Goal: Information Seeking & Learning: Learn about a topic

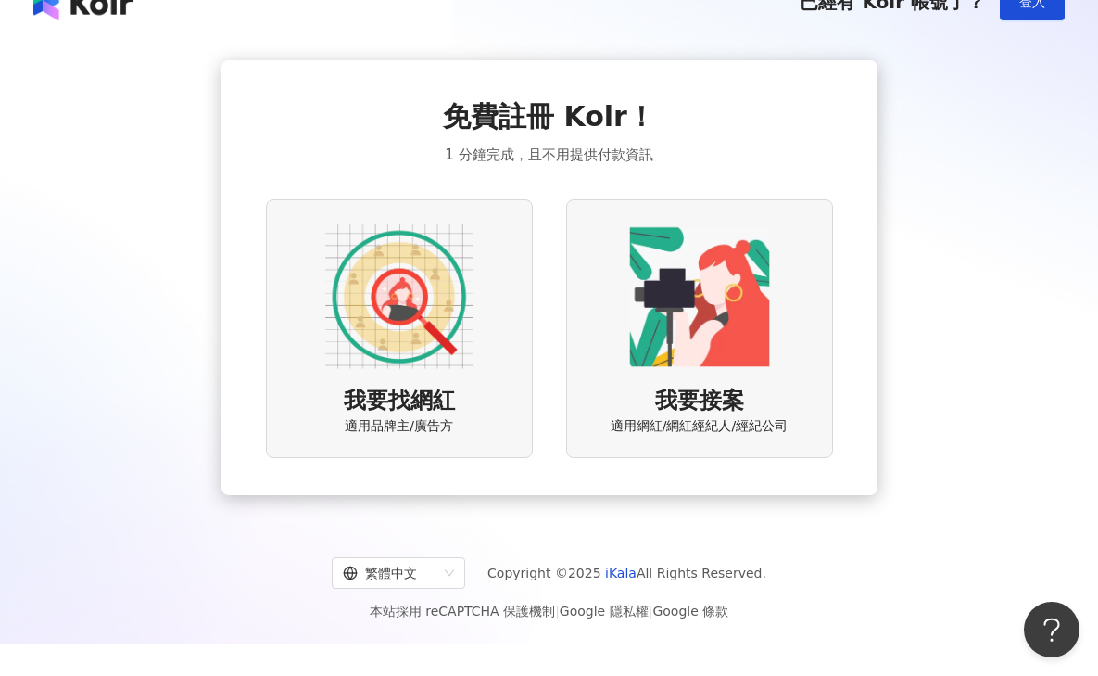
scroll to position [33, 0]
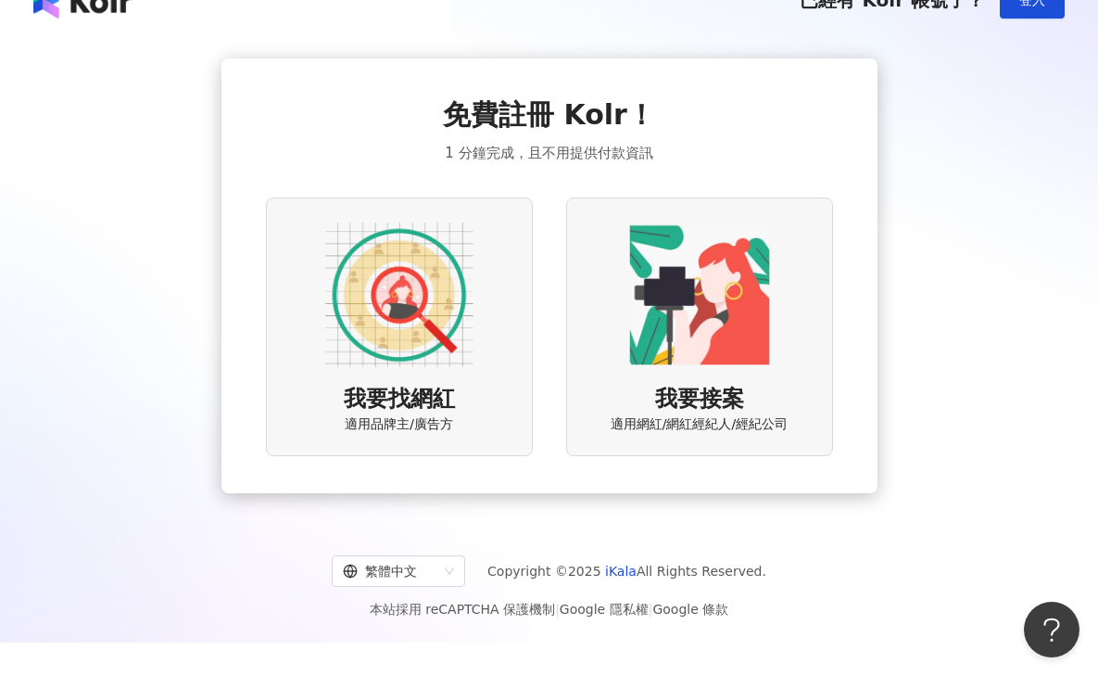
click at [436, 306] on img at bounding box center [399, 295] width 148 height 148
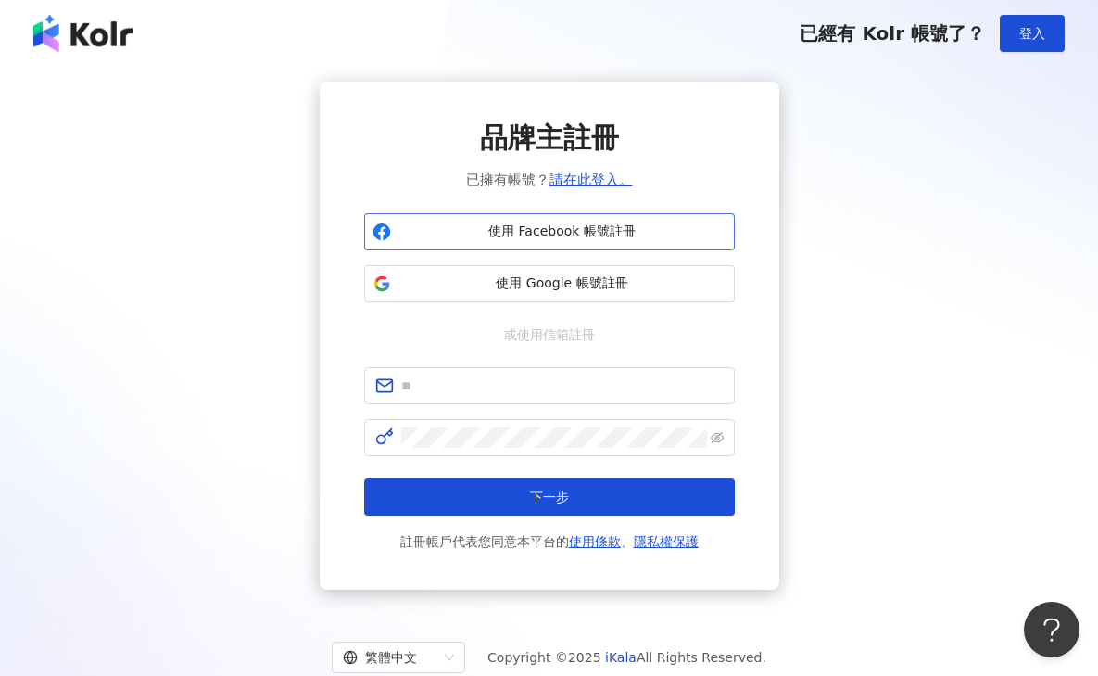
click at [516, 233] on span "使用 Facebook 帳號註冊" at bounding box center [562, 231] width 328 height 19
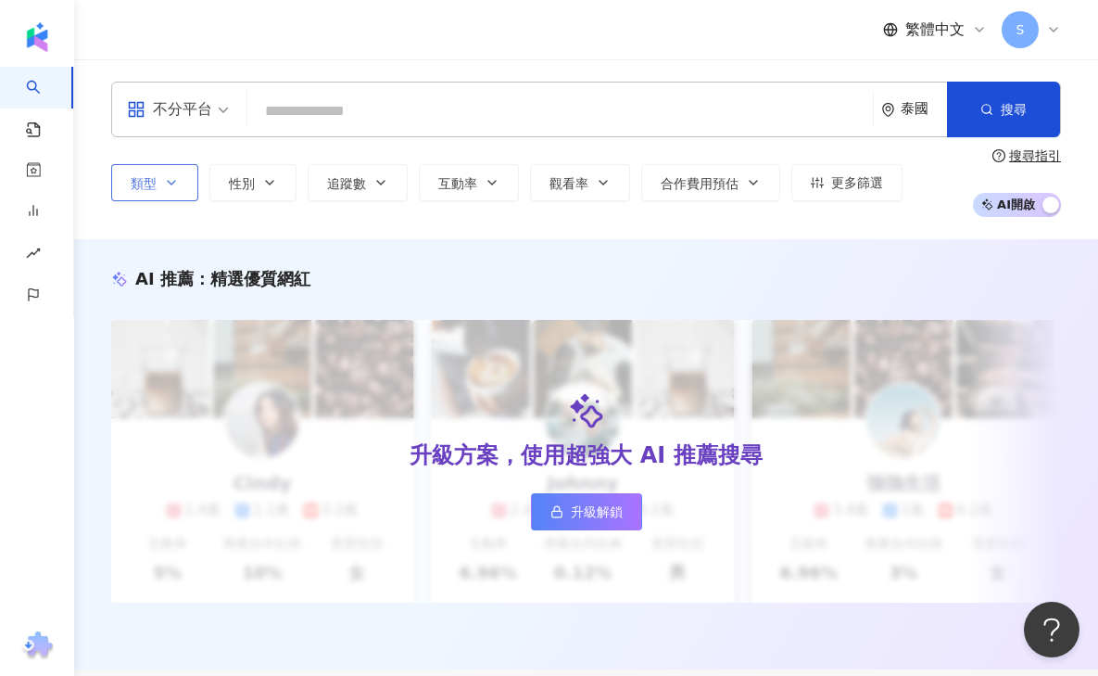
click at [145, 176] on span "類型" at bounding box center [144, 183] width 26 height 15
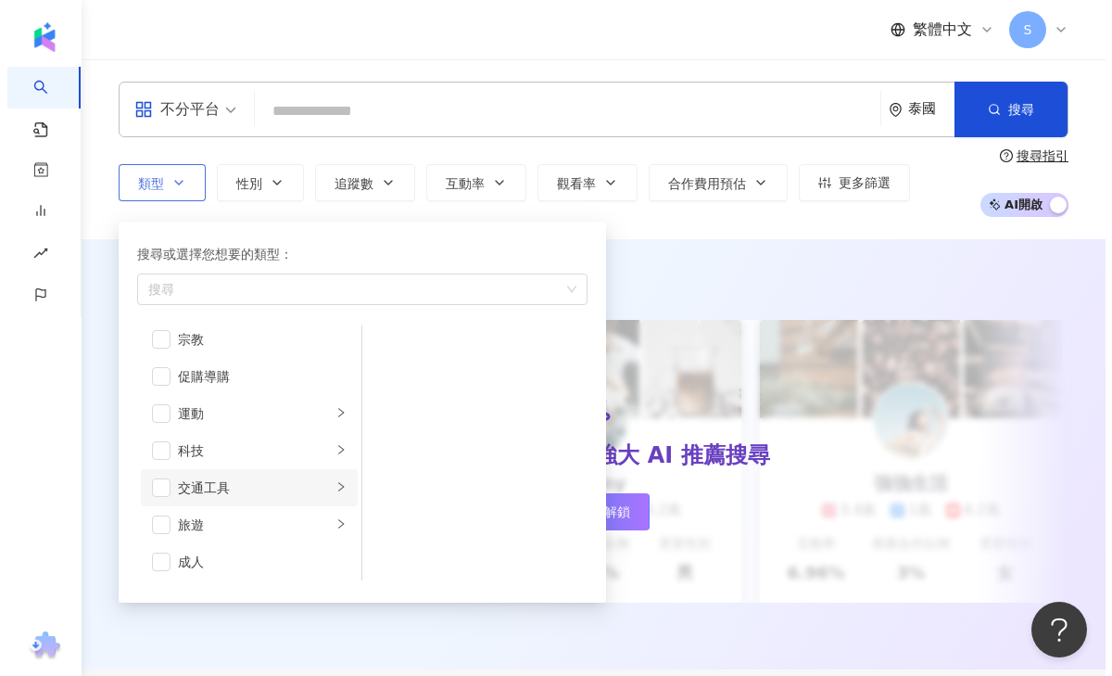
scroll to position [642, 0]
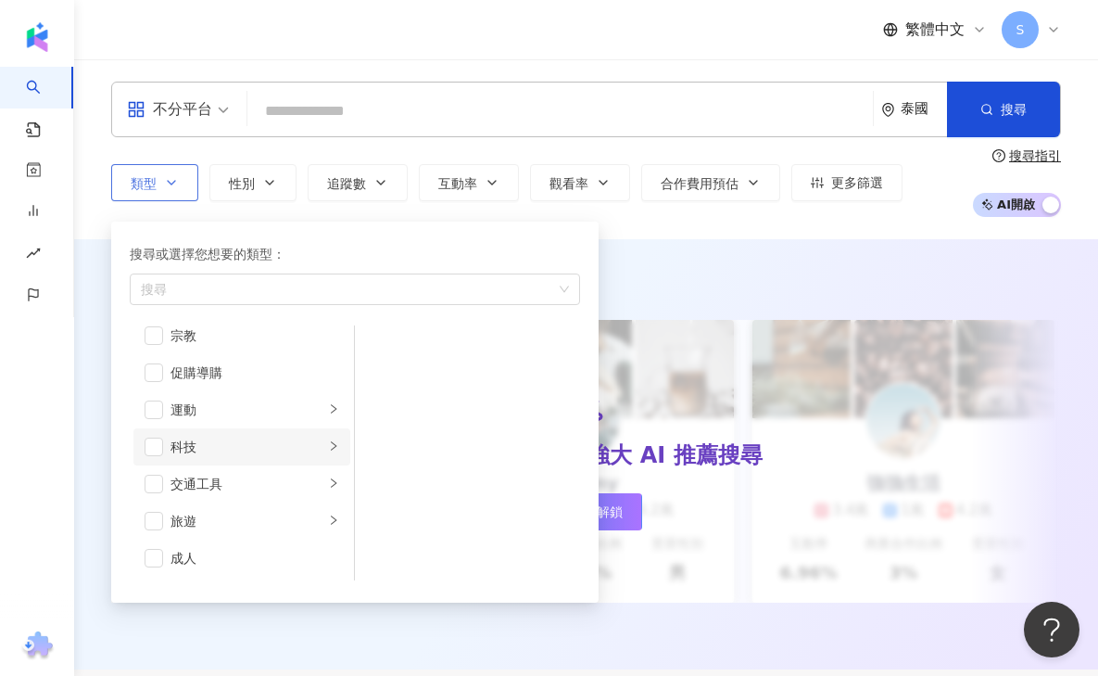
click at [192, 454] on div "科技" at bounding box center [248, 446] width 154 height 20
click at [160, 448] on span "button" at bounding box center [154, 446] width 19 height 19
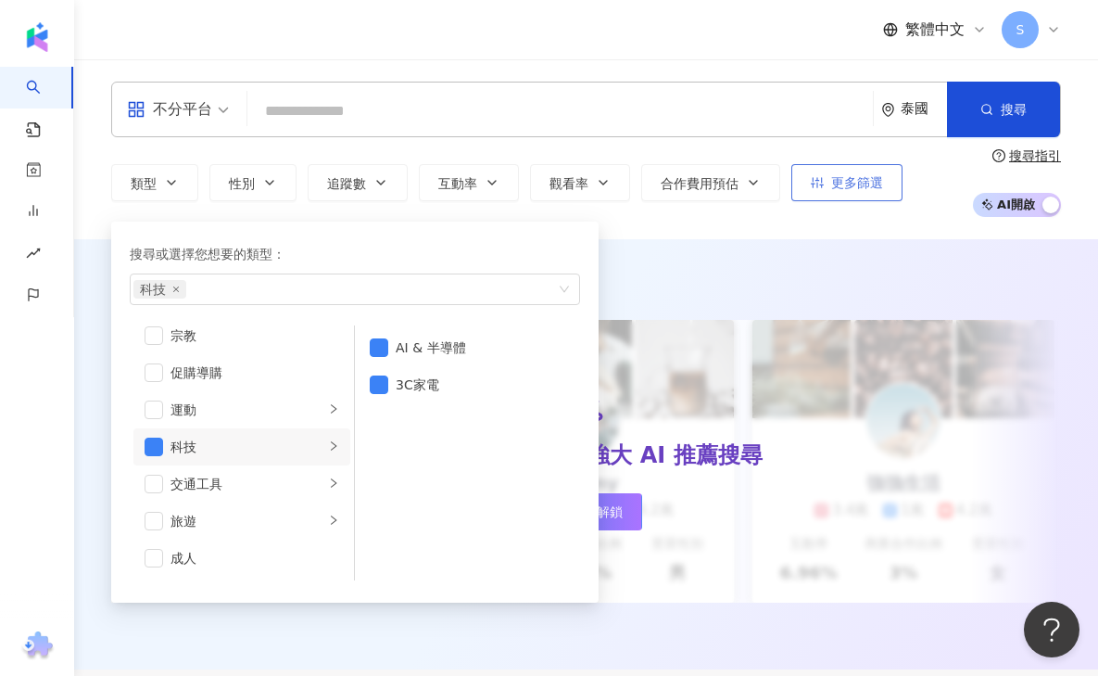
drag, startPoint x: 933, startPoint y: 197, endPoint x: 883, endPoint y: 200, distance: 50.1
click at [933, 197] on div "類型 搜尋或選擇您想要的類型： 科技 藝術與娛樂 美妝時尚 氣候和環境 日常話題 教育與學習 家庭 財經 美食 命理占卜 遊戲 法政社會 生活風格 影視娛樂 …" at bounding box center [586, 182] width 950 height 69
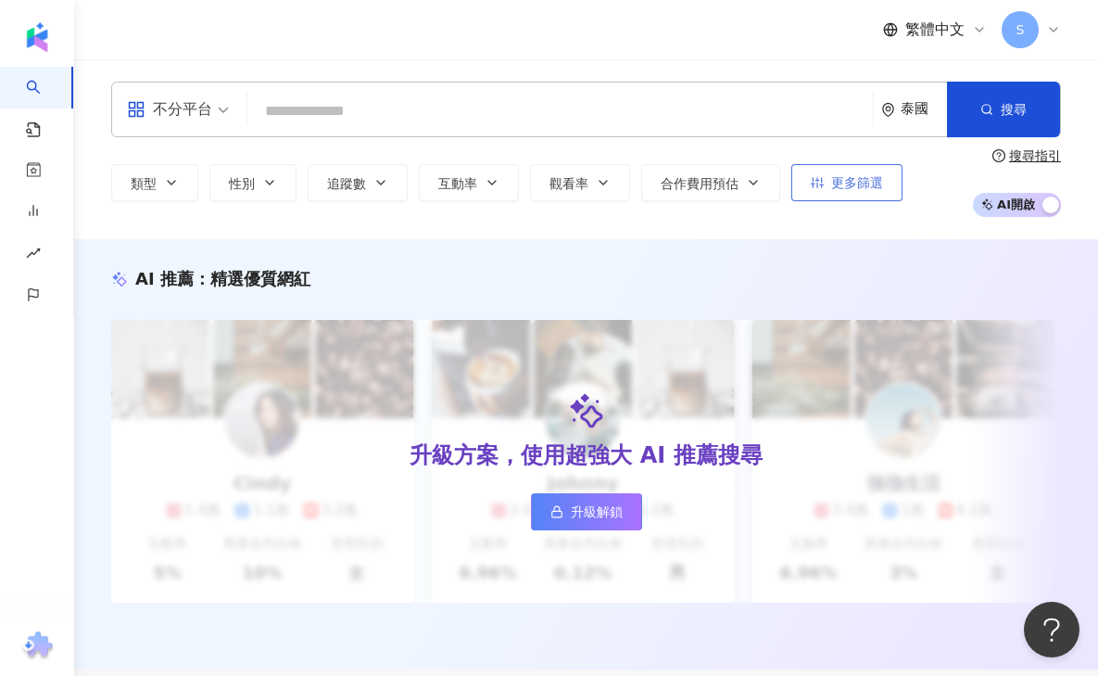
click at [839, 190] on button "更多篩選" at bounding box center [846, 182] width 111 height 37
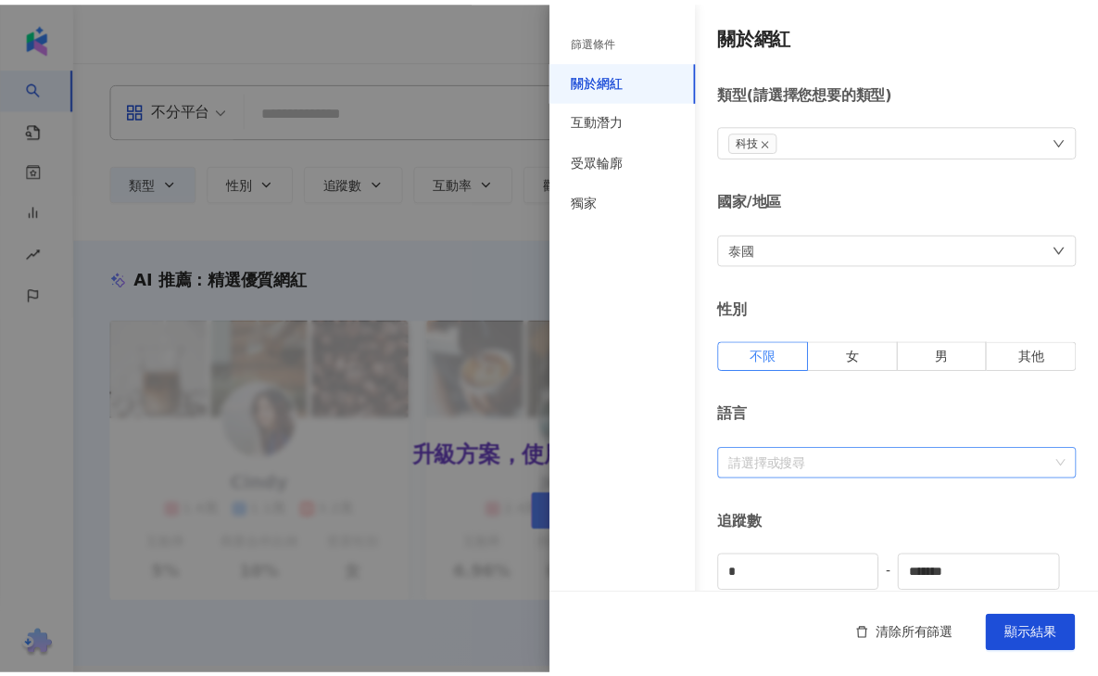
scroll to position [150, 0]
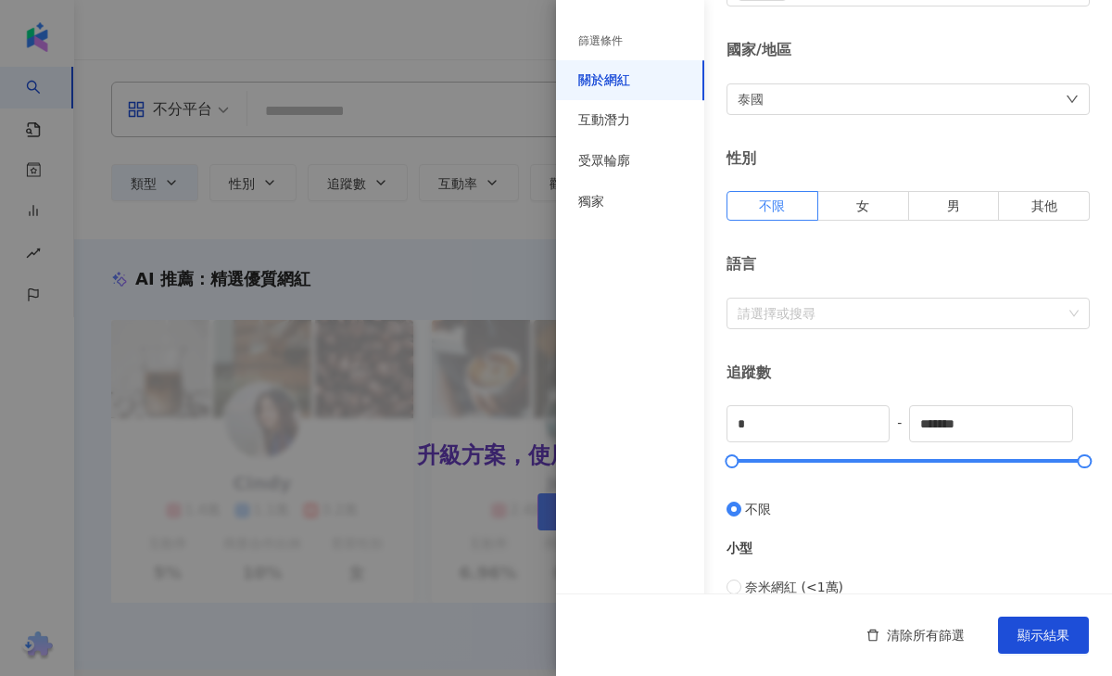
click at [837, 97] on div "泰國" at bounding box center [907, 99] width 363 height 32
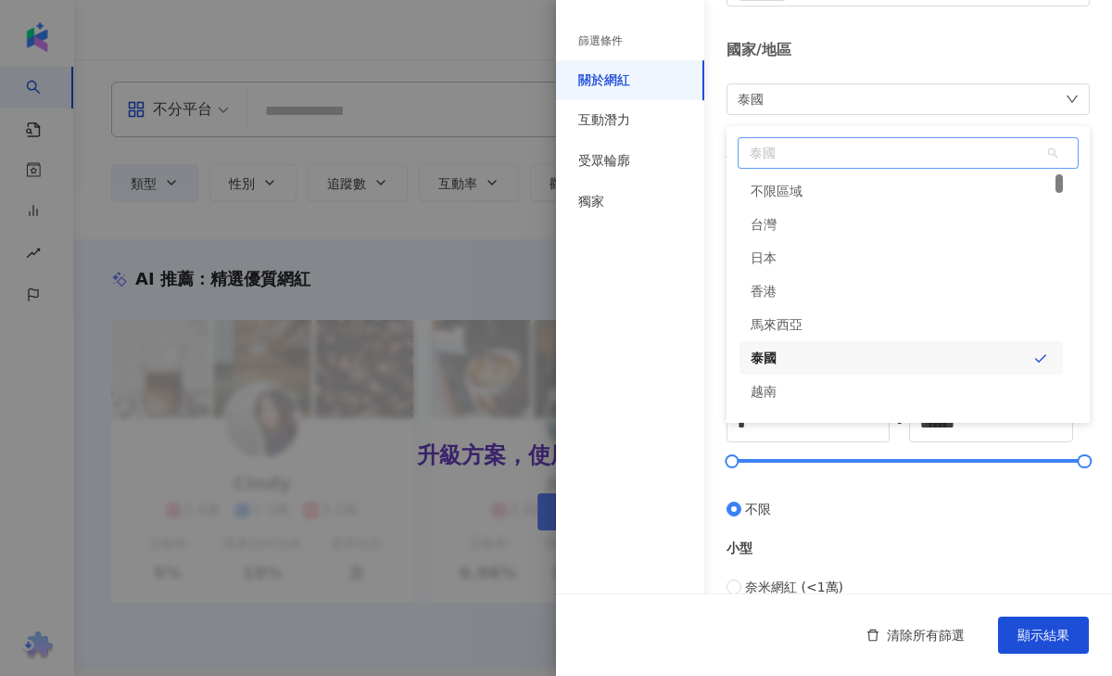
click at [822, 156] on span "泰國" at bounding box center [908, 153] width 339 height 30
type input "***"
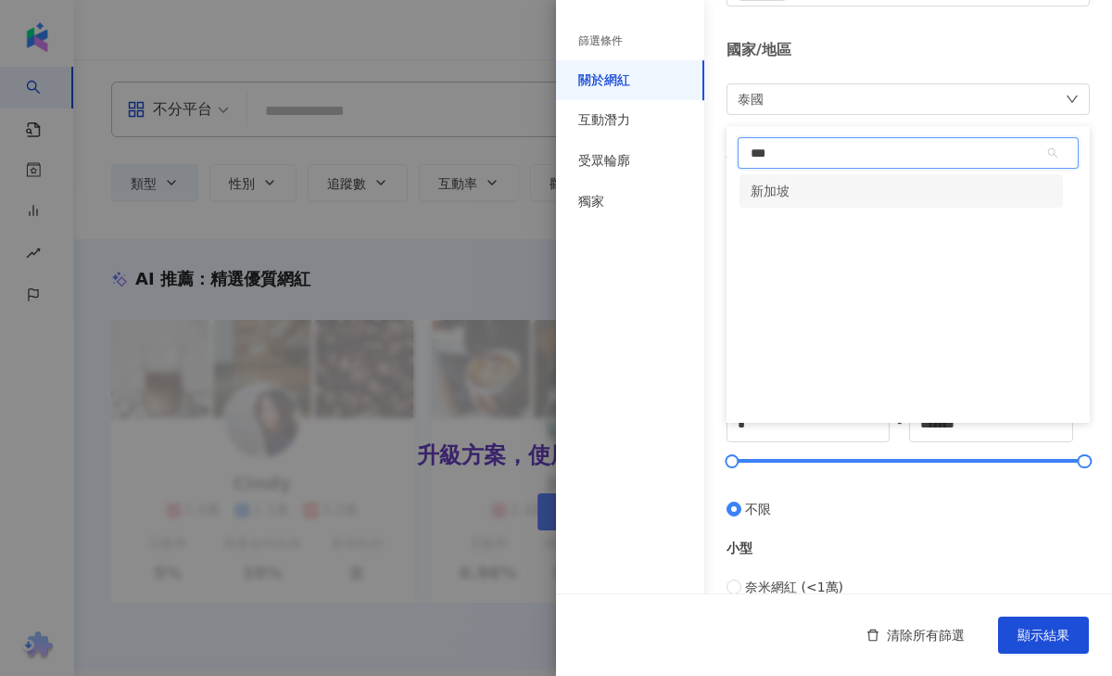
click at [823, 190] on div "新加坡" at bounding box center [900, 190] width 323 height 33
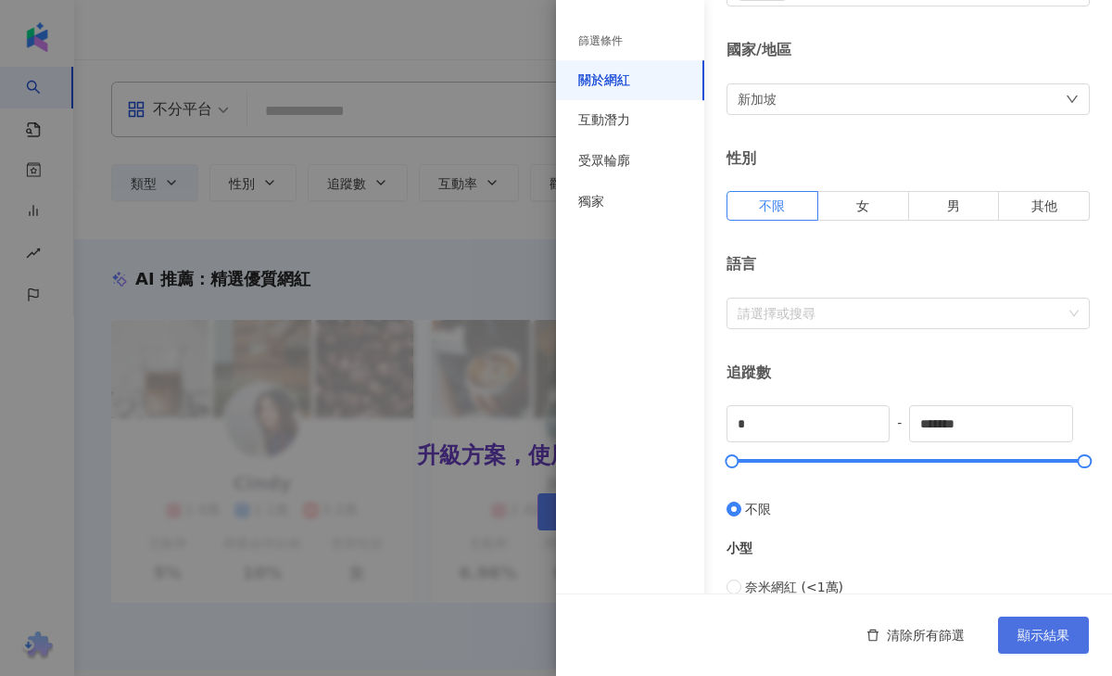
click at [1037, 638] on span "顯示結果" at bounding box center [1043, 634] width 52 height 15
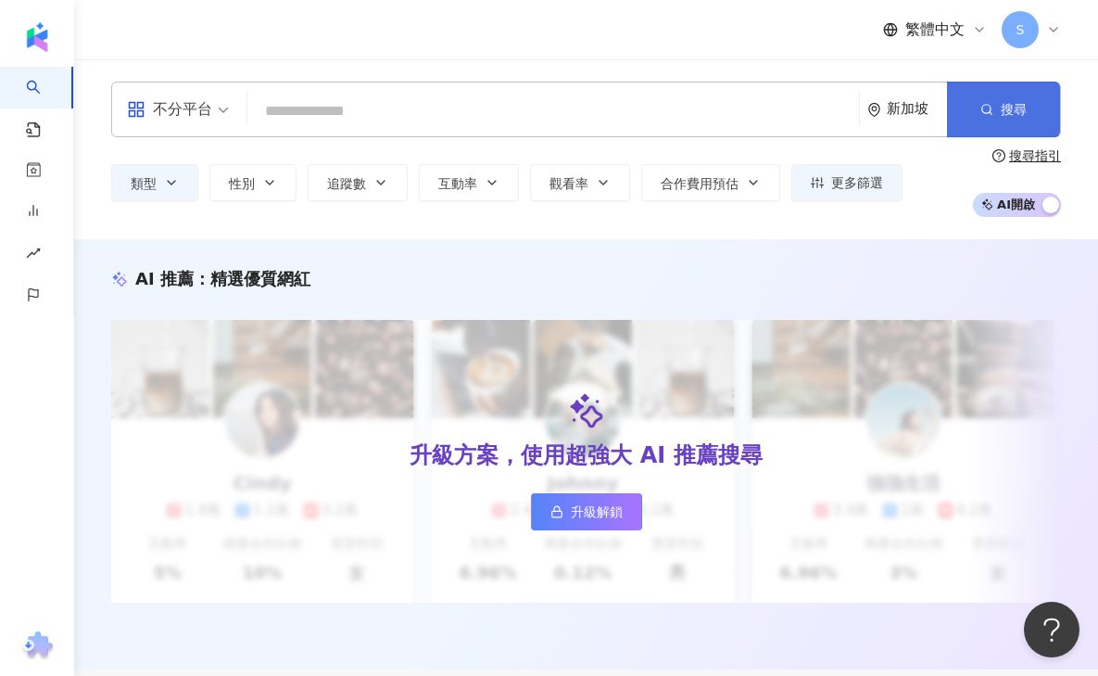
click at [997, 115] on button "搜尋" at bounding box center [1003, 110] width 113 height 56
click at [1010, 105] on span "搜尋" at bounding box center [1014, 109] width 26 height 15
click at [779, 477] on div "升級方案，使用超強大 AI 推薦搜尋 升級解鎖" at bounding box center [586, 461] width 950 height 283
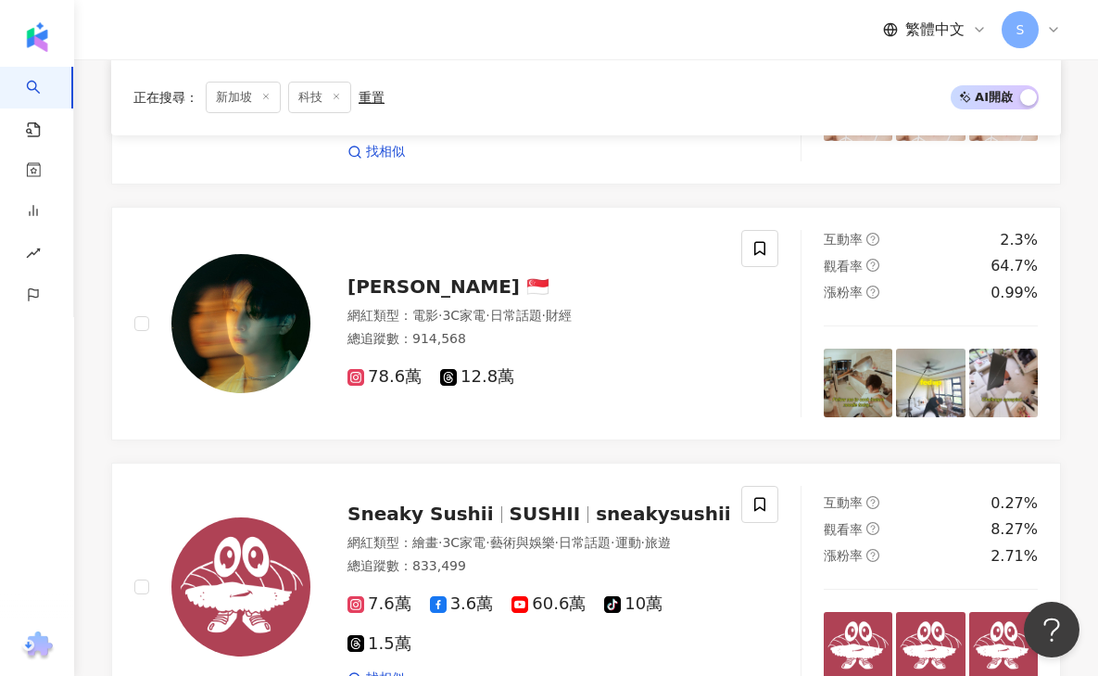
scroll to position [682, 0]
